Goal: Task Accomplishment & Management: Manage account settings

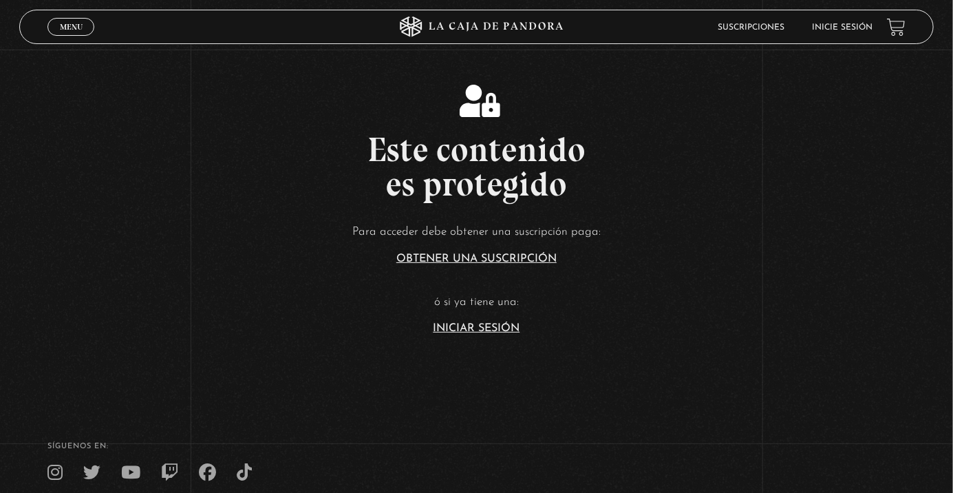
click at [850, 27] on link "Inicie sesión" at bounding box center [843, 27] width 61 height 8
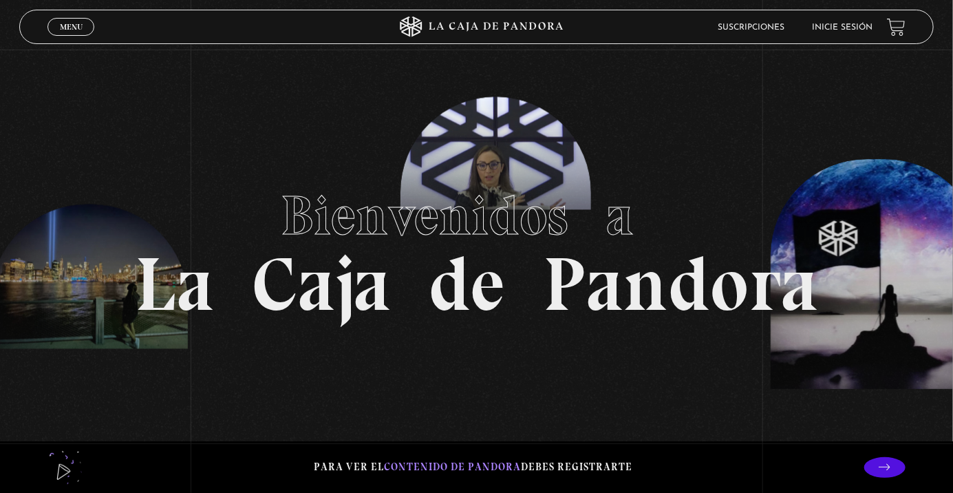
click at [833, 25] on link "Inicie sesión" at bounding box center [843, 27] width 61 height 8
click at [867, 14] on header "Menu Cerrar Suscripciones Inicie sesión" at bounding box center [477, 27] width 916 height 34
click at [851, 27] on link "Inicie sesión" at bounding box center [843, 27] width 61 height 8
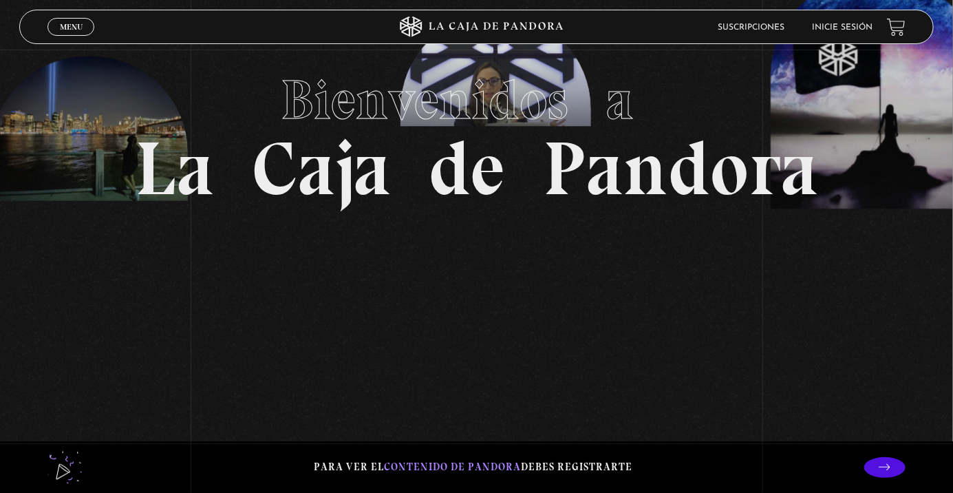
scroll to position [112, 0]
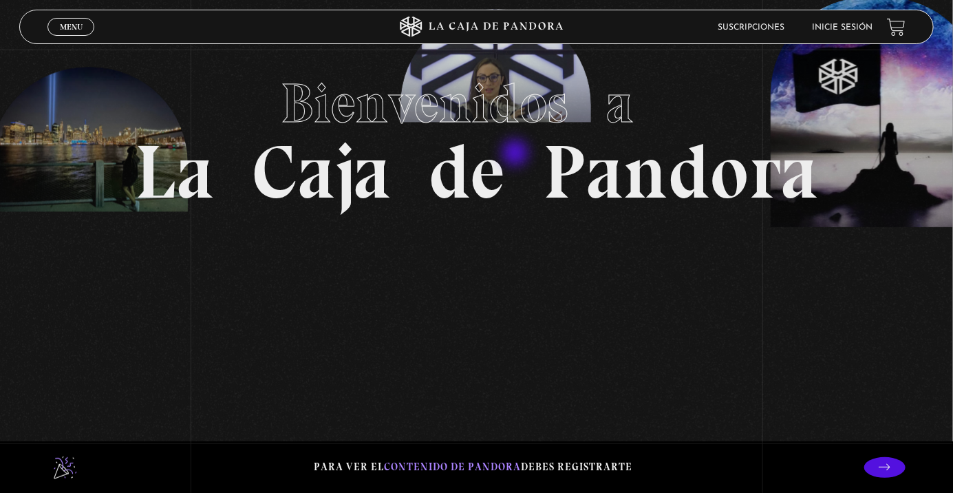
click at [556, 136] on span "Bienvenidos a" at bounding box center [477, 103] width 391 height 66
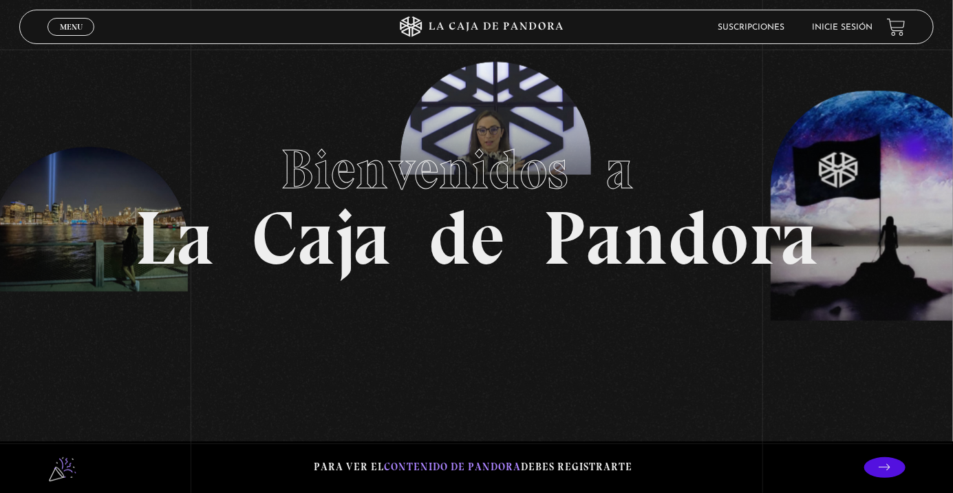
scroll to position [50, 0]
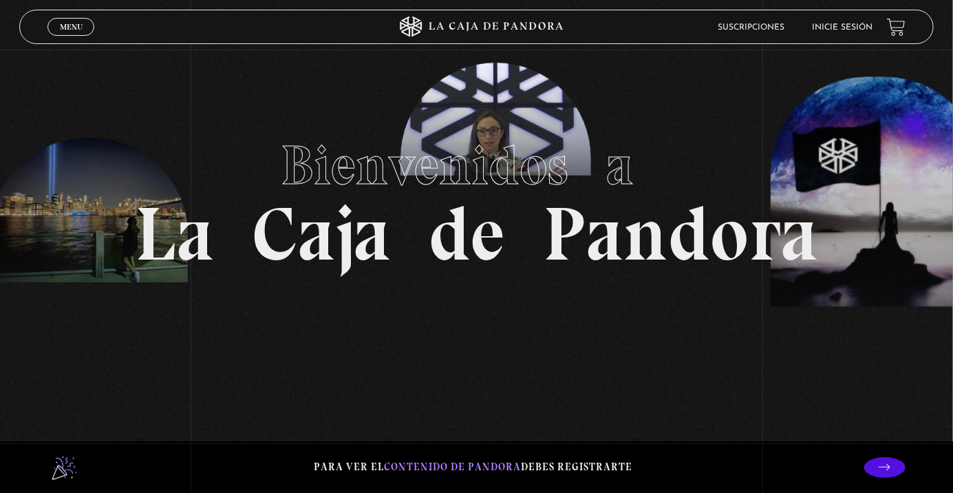
click at [883, 102] on section "Bienvenidos a La Caja de Pandora" at bounding box center [476, 196] width 953 height 493
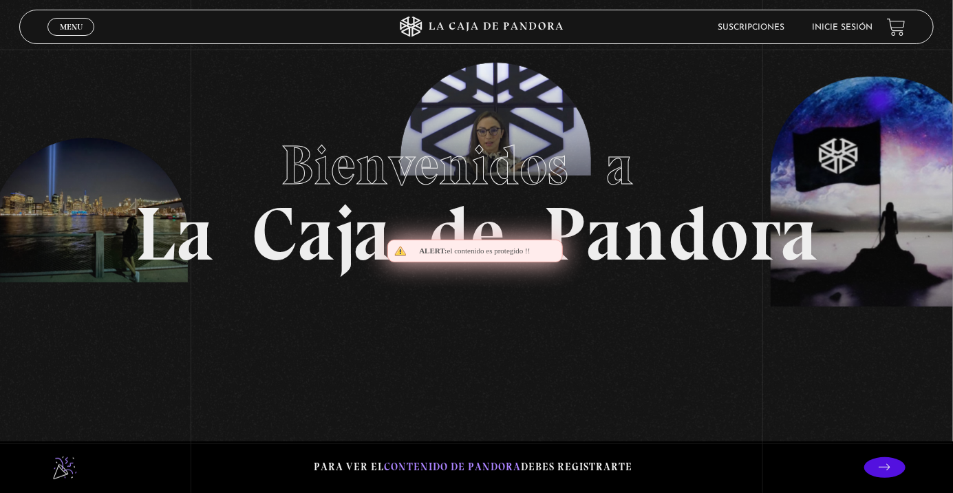
click at [883, 102] on section "Bienvenidos a La Caja de Pandora" at bounding box center [476, 196] width 953 height 493
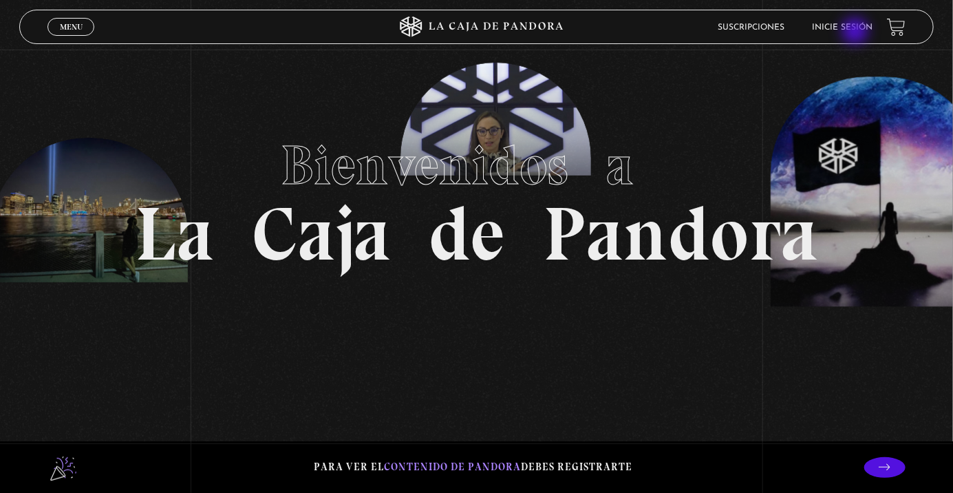
click at [857, 32] on link "Inicie sesión" at bounding box center [843, 27] width 61 height 8
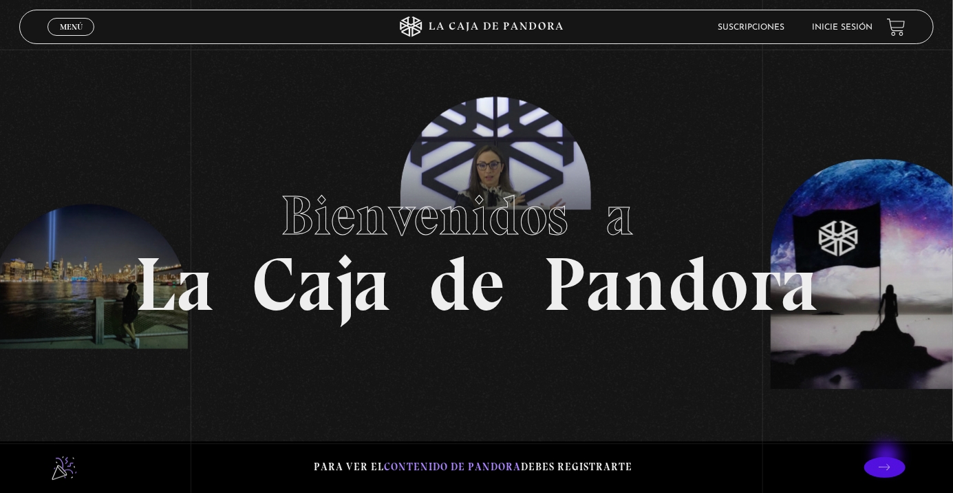
click at [889, 458] on p at bounding box center [885, 467] width 41 height 21
click at [835, 29] on link "Inicie sesión" at bounding box center [843, 27] width 61 height 8
click at [60, 23] on span "Menu" at bounding box center [71, 27] width 23 height 8
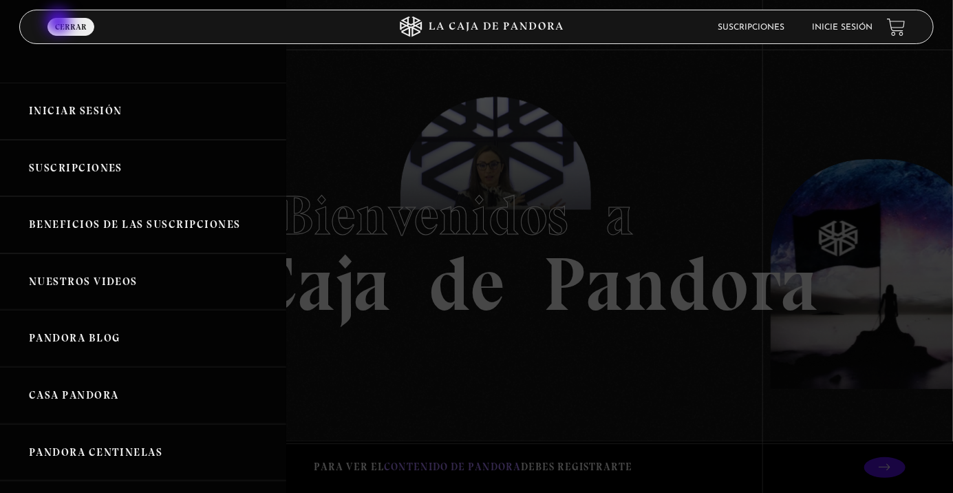
click at [173, 108] on link "Iniciar Sesión" at bounding box center [143, 111] width 286 height 57
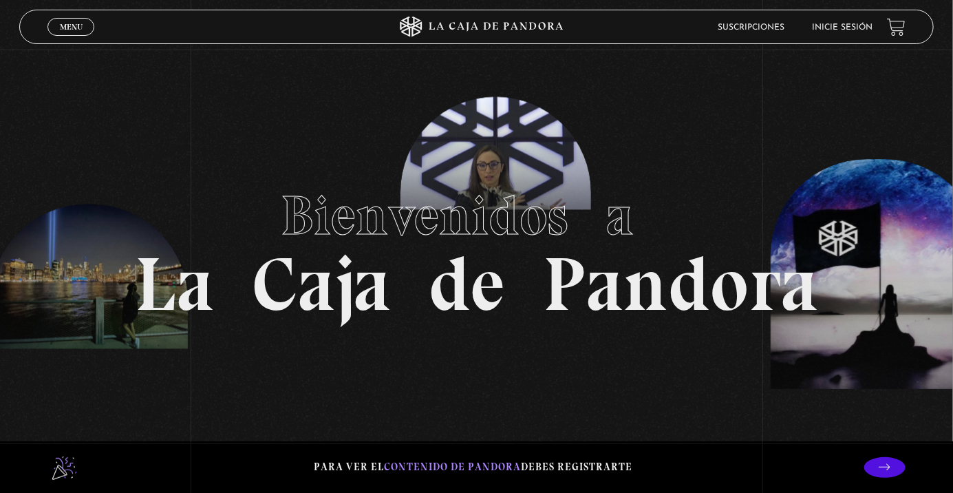
click at [62, 41] on div "Menu Cerrar" at bounding box center [191, 26] width 286 height 33
click at [69, 31] on span "Menu" at bounding box center [71, 27] width 23 height 8
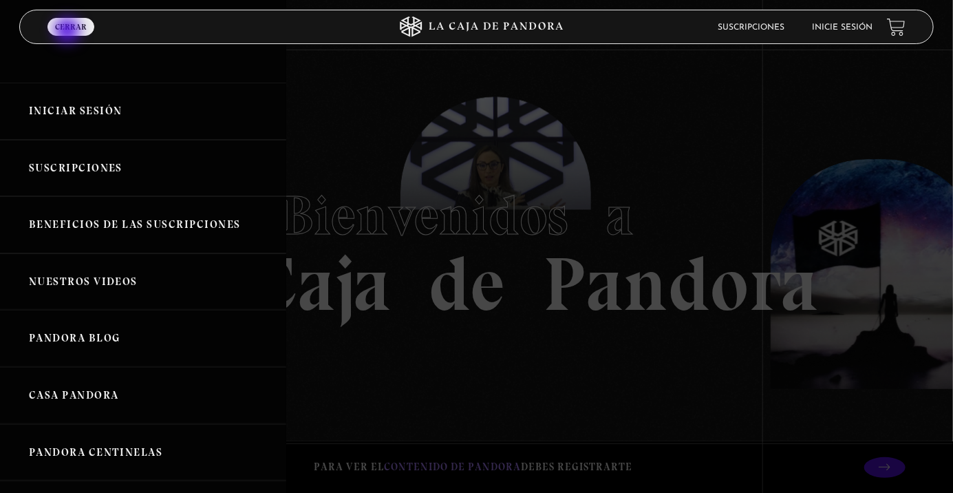
click at [79, 104] on link "Iniciar Sesión" at bounding box center [143, 111] width 286 height 57
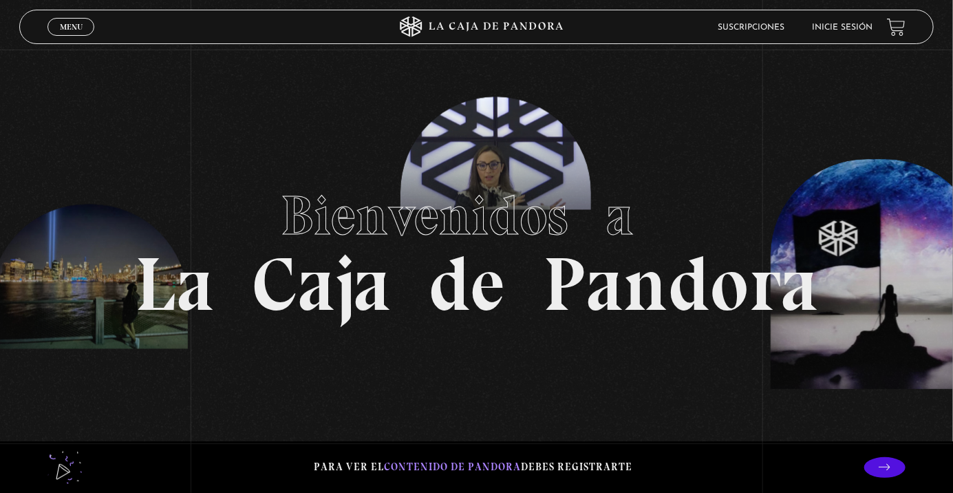
click at [63, 0] on section "Bienvenidos a La Caja de Pandora" at bounding box center [476, 246] width 953 height 493
click at [69, 30] on span "Menu" at bounding box center [71, 27] width 23 height 8
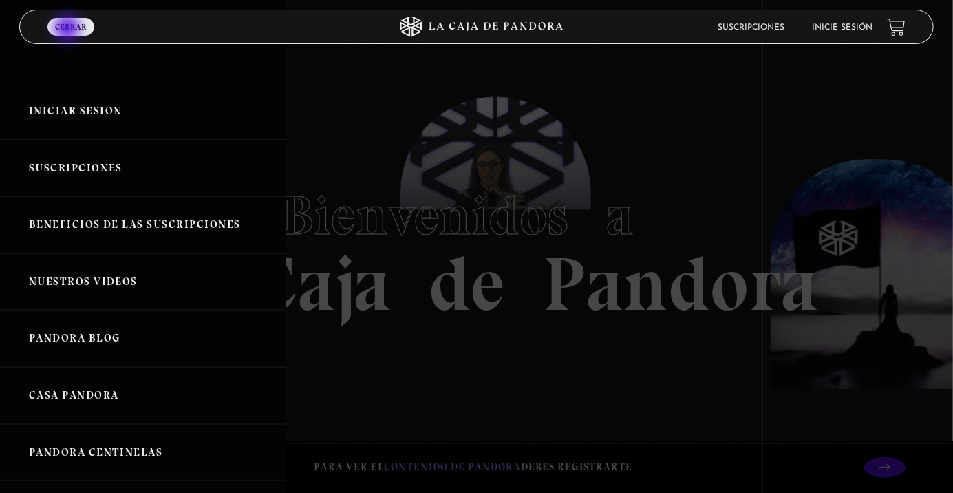
click at [104, 107] on link "Iniciar Sesión" at bounding box center [143, 111] width 286 height 57
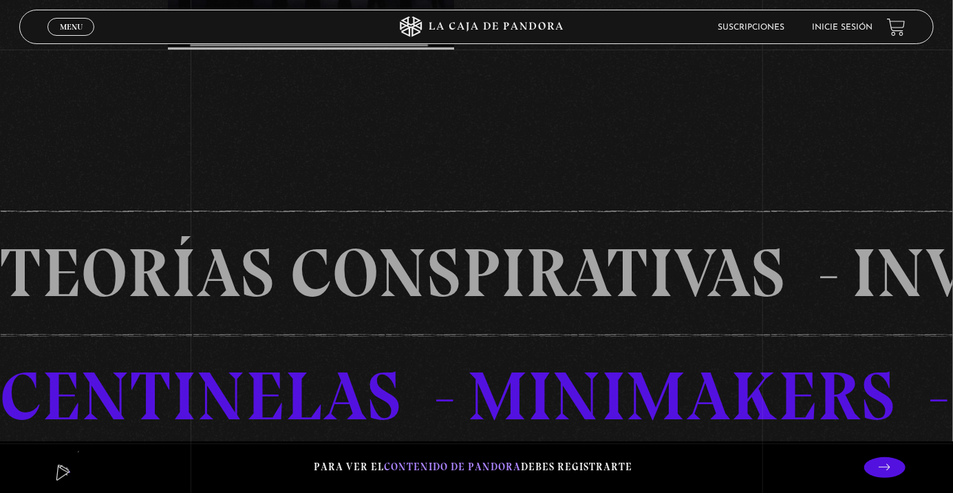
scroll to position [904, 0]
